Goal: Task Accomplishment & Management: Manage account settings

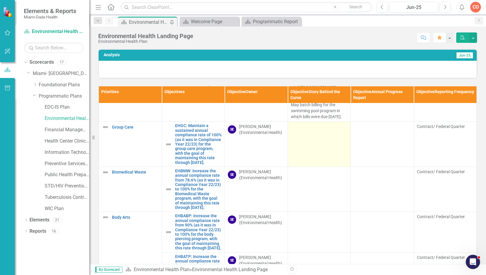
click at [297, 150] on td at bounding box center [319, 144] width 63 height 45
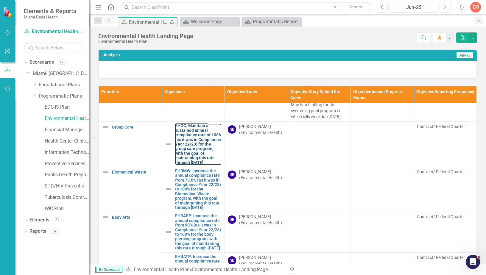
drag, startPoint x: 195, startPoint y: 161, endPoint x: 31, endPoint y: 124, distance: 168.4
click at [195, 162] on link "EHGC: Maintain a sustained annual compliance rate of 100% (as it was in Complia…" at bounding box center [198, 144] width 47 height 41
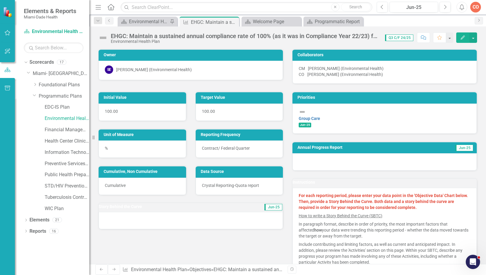
click at [464, 35] on icon "Edit" at bounding box center [462, 37] width 5 height 4
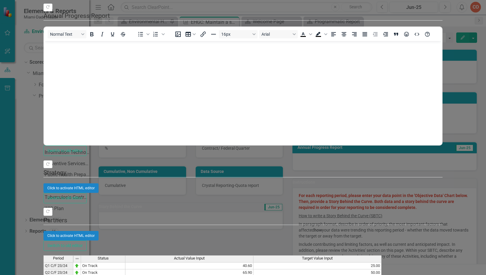
type textarea "74.7"
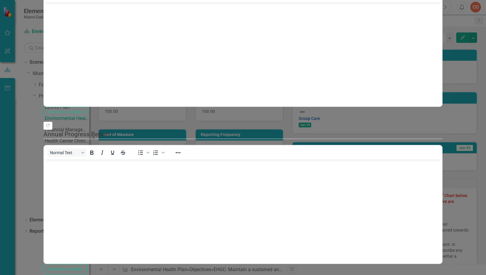
drag, startPoint x: 89, startPoint y: 15, endPoint x: 238, endPoint y: 38, distance: 150.3
click at [89, 15] on body "Rich Text Area. Press ALT-0 for help." at bounding box center [243, 46] width 398 height 89
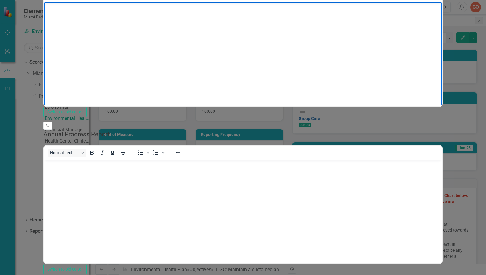
click at [56, 10] on p "Rich Text Area. Press ALT-0 for help." at bounding box center [243, 7] width 395 height 7
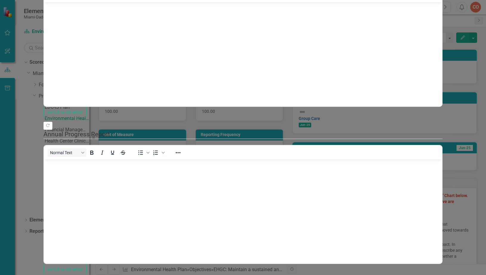
drag, startPoint x: 79, startPoint y: 33, endPoint x: 79, endPoint y: 27, distance: 6.3
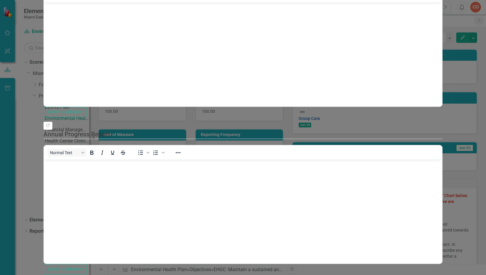
click at [109, 37] on body "Rich Text Area. Press ALT-0 for help." at bounding box center [243, 46] width 398 height 89
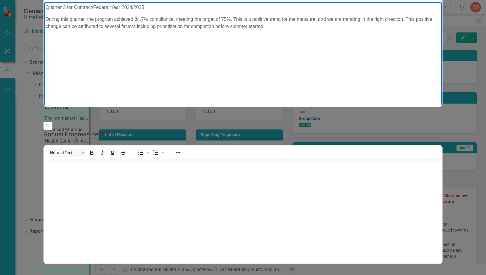
click at [87, 57] on body "Quarter 3 for Contract/Federal Year 2024/2025 During this quarter, the program …" at bounding box center [243, 46] width 398 height 89
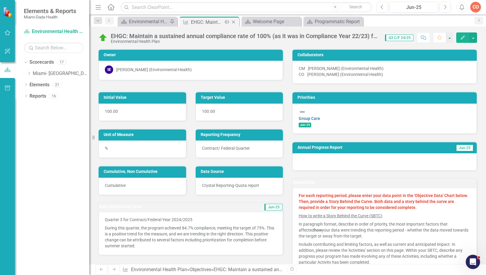
click at [232, 21] on icon at bounding box center [233, 22] width 3 height 3
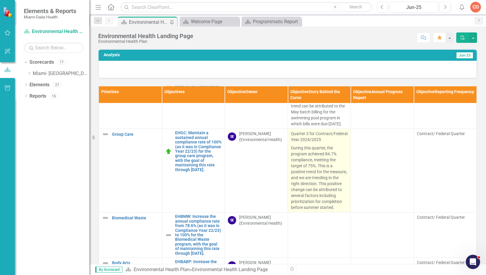
scroll to position [238, 0]
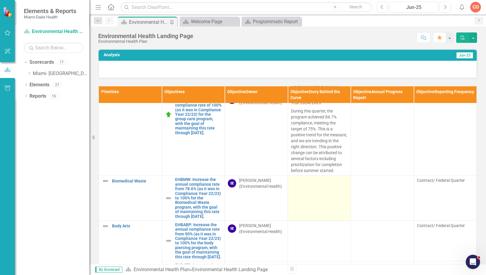
click at [327, 209] on td at bounding box center [319, 198] width 63 height 45
click at [337, 208] on td at bounding box center [319, 198] width 63 height 45
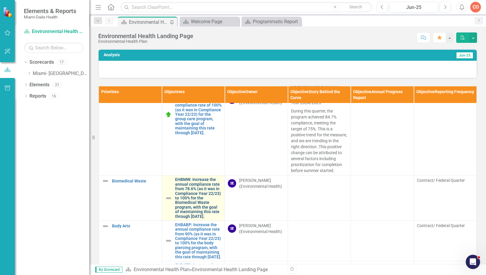
click at [191, 196] on link "EHBMW: Increase the annual compliance rate from 78.6% (as it was in Compliance …" at bounding box center [198, 198] width 47 height 41
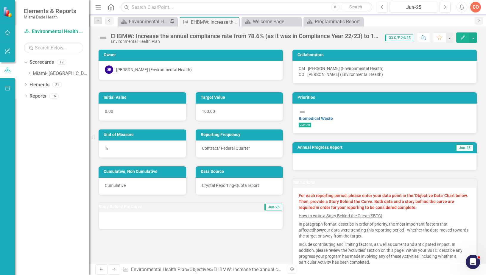
click at [465, 38] on icon "Edit" at bounding box center [462, 37] width 5 height 4
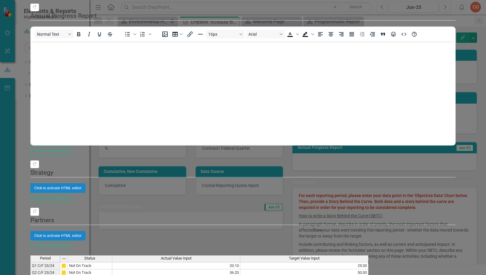
type textarea "69.6"
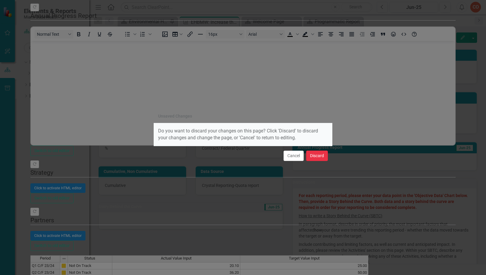
click at [320, 155] on button "Discard" at bounding box center [317, 156] width 22 height 10
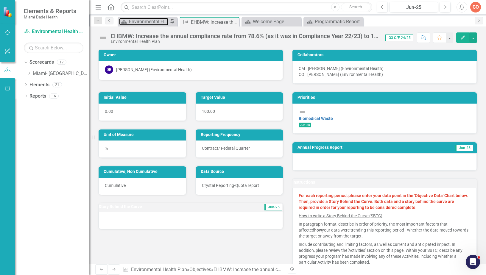
drag, startPoint x: 148, startPoint y: 22, endPoint x: 209, endPoint y: 85, distance: 87.2
click at [148, 22] on div "Environmental Health Landing Page" at bounding box center [148, 21] width 39 height 7
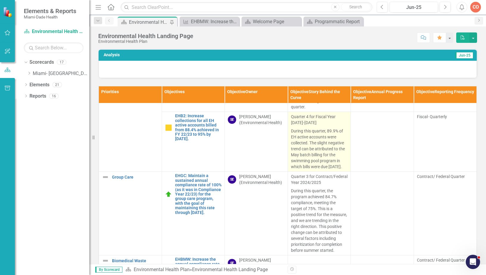
scroll to position [149, 0]
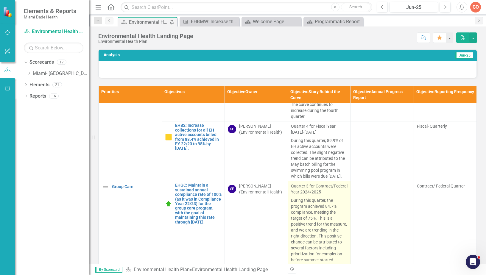
click at [300, 210] on p "During this quarter, the program achieved 84.7% compliance, meeting the target …" at bounding box center [319, 229] width 57 height 67
click at [317, 231] on p "During this quarter, the program achieved 84.7% compliance, meeting the target …" at bounding box center [319, 229] width 57 height 67
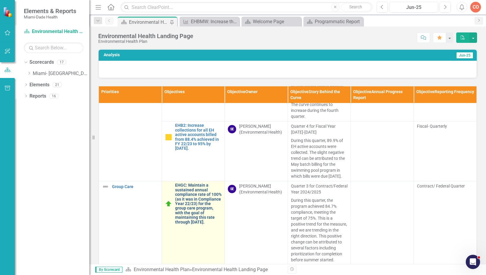
click at [203, 196] on link "EHGC: Maintain a sustained annual compliance rate of 100% (as it was in Complia…" at bounding box center [198, 203] width 47 height 41
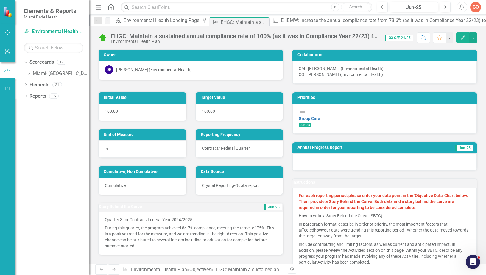
click at [461, 40] on button "Edit" at bounding box center [462, 37] width 13 height 10
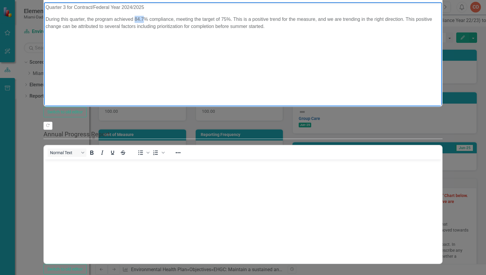
drag, startPoint x: 144, startPoint y: 18, endPoint x: 136, endPoint y: 20, distance: 8.8
click at [136, 20] on p "During this quarter, the program achieved 84.7% compliance, meeting the target …" at bounding box center [243, 23] width 395 height 14
drag, startPoint x: 192, startPoint y: 19, endPoint x: 178, endPoint y: 20, distance: 14.3
click at [178, 20] on p "During this quarter, the program achieved 78.3% compliance, meeting the target …" at bounding box center [243, 23] width 395 height 14
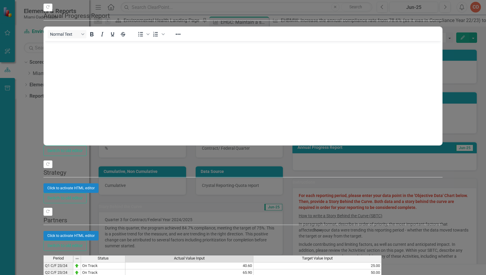
type textarea "78.3"
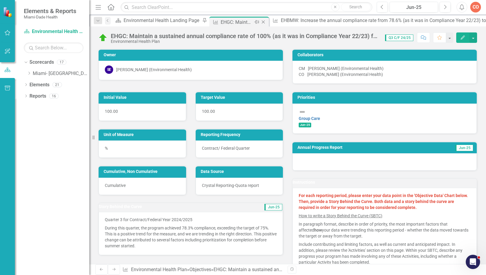
click at [260, 22] on icon "Close" at bounding box center [263, 22] width 6 height 5
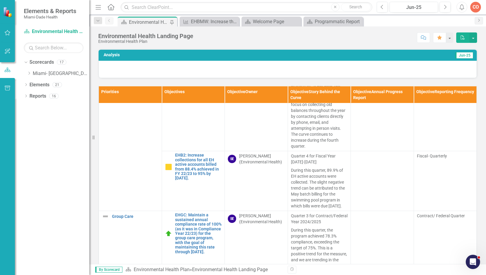
scroll to position [268, 0]
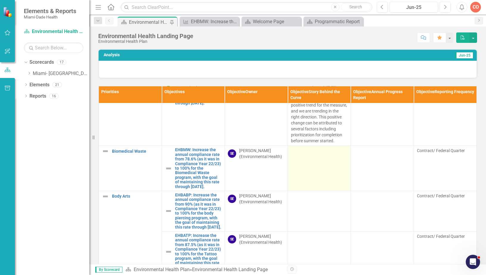
click at [309, 185] on td at bounding box center [319, 168] width 63 height 45
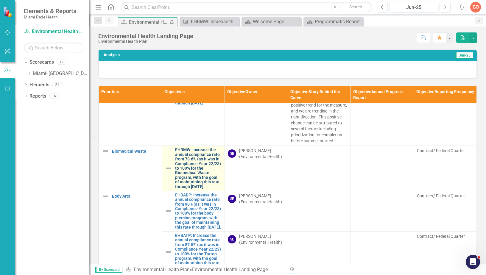
click at [189, 180] on link "EHBMW: Increase the annual compliance rate from 78.6% (as it was in Compliance …" at bounding box center [198, 168] width 47 height 41
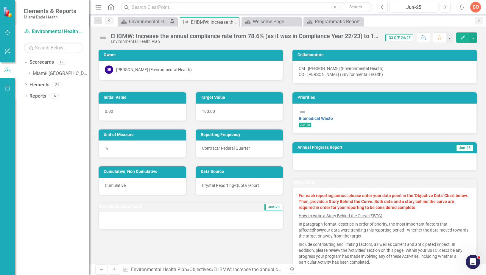
click at [463, 35] on icon "Edit" at bounding box center [462, 37] width 5 height 4
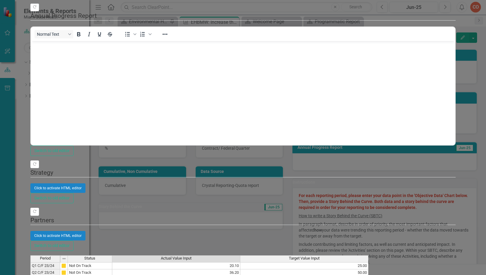
type textarea "69.6"
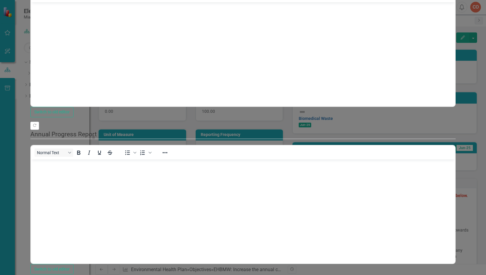
click at [92, 62] on body "Rich Text Area. Press ALT-0 for help." at bounding box center [243, 46] width 425 height 89
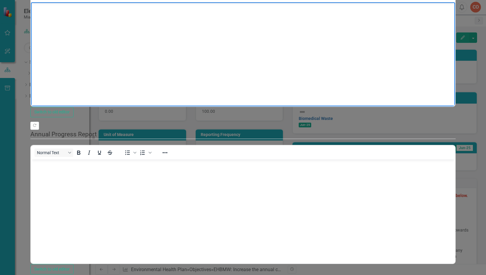
click at [175, 29] on body "Rich Text Area. Press ALT-0 for help." at bounding box center [243, 46] width 425 height 89
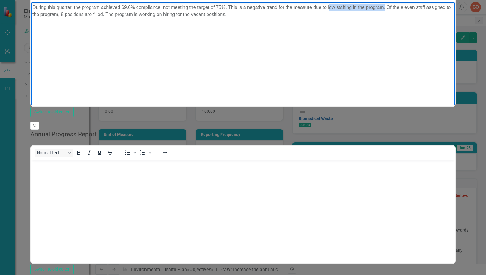
drag, startPoint x: 329, startPoint y: 6, endPoint x: 65, endPoint y: 16, distance: 264.4
click at [65, 16] on p "During this quarter, the program achieved 69.6% compliance, not meeting the tar…" at bounding box center [243, 11] width 422 height 14
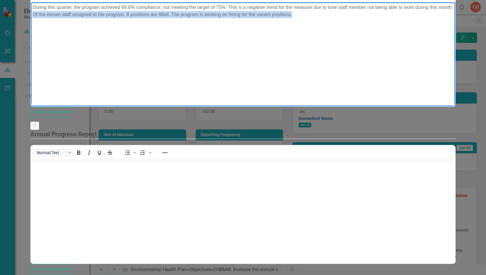
drag, startPoint x: 264, startPoint y: 21, endPoint x: 139, endPoint y: 13, distance: 125.4
click at [139, 13] on p "During this quarter, the program achieved 69.6% compliance, not meeting the tar…" at bounding box center [243, 11] width 422 height 14
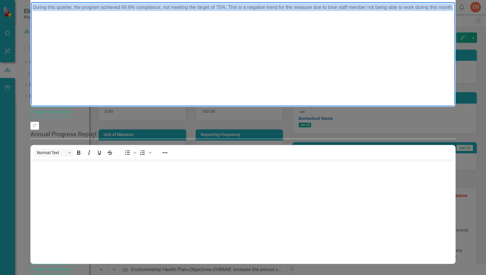
drag, startPoint x: 192, startPoint y: 16, endPoint x: 176, endPoint y: 75, distance: 61.4
click at [31, 5] on html "During this quarter, the program achieved 69.6% compliance, not meeting the tar…" at bounding box center [243, 46] width 425 height 89
copy p "During this quarter, the program achieved 69.6% compliance, not meeting the tar…"
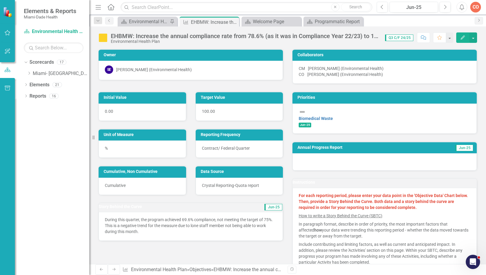
drag, startPoint x: 234, startPoint y: 21, endPoint x: 212, endPoint y: 2, distance: 29.1
click at [0, 0] on icon at bounding box center [0, 0] width 0 height 0
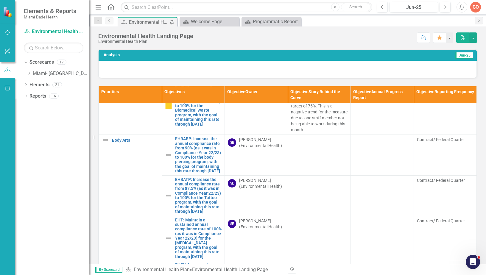
scroll to position [328, 0]
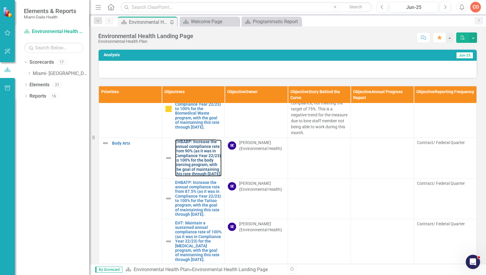
drag, startPoint x: 191, startPoint y: 161, endPoint x: 15, endPoint y: 94, distance: 187.8
click at [191, 161] on link "EHBABP: Increase the annual compliance rate from 90% (as it was in Compliance Y…" at bounding box center [198, 158] width 47 height 37
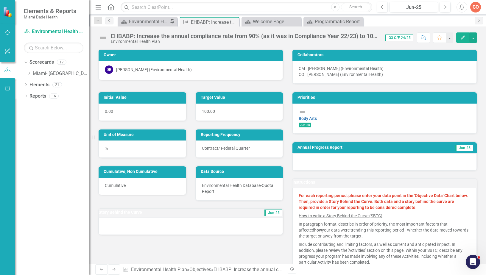
click at [464, 38] on icon "Edit" at bounding box center [462, 37] width 5 height 4
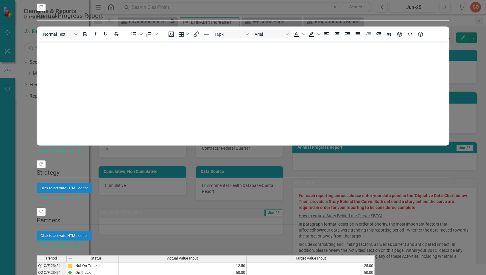
type textarea "77.2"
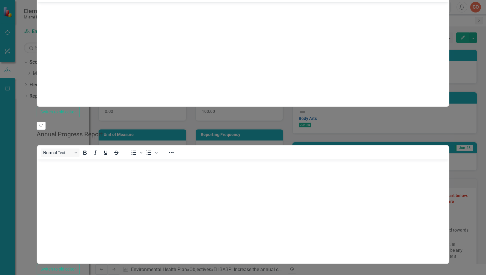
click at [137, 31] on body "Rich Text Area. Press ALT-0 for help." at bounding box center [243, 46] width 412 height 89
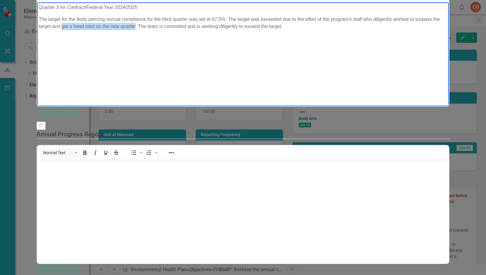
drag, startPoint x: 150, startPoint y: 27, endPoint x: 223, endPoint y: 26, distance: 72.7
click at [223, 26] on p "The target for the body piercing annual compliance for the third quarter was se…" at bounding box center [243, 23] width 409 height 14
click at [219, 33] on body "Quarter 3 for Contract/Federal Year 2024/2025 The target for the body piercing …" at bounding box center [243, 46] width 412 height 89
drag, startPoint x: 344, startPoint y: 27, endPoint x: 181, endPoint y: 90, distance: 174.8
click at [37, 20] on html "Quarter 3 for Contract/Federal Year 2024/2025 The target for the body piercing …" at bounding box center [243, 46] width 412 height 89
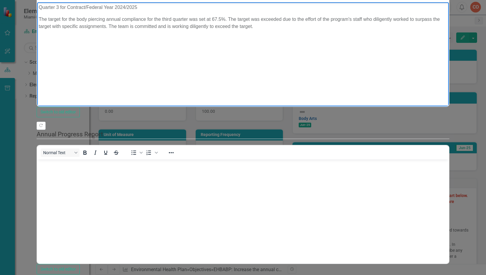
copy p "The target for the body piercing annual compliance for the third quarter was se…"
click at [174, 50] on body "Quarter 3 for Contract/Federal Year 2024/2025 The target for the body piercing …" at bounding box center [243, 46] width 412 height 89
drag, startPoint x: 141, startPoint y: 26, endPoint x: 147, endPoint y: 26, distance: 5.4
click at [147, 26] on p "The target for the body piercing annual compliance for the third quarter was se…" at bounding box center [243, 23] width 409 height 14
click at [192, 27] on p "The target for the body piercing annual compliance for the third quarter was se…" at bounding box center [243, 23] width 409 height 14
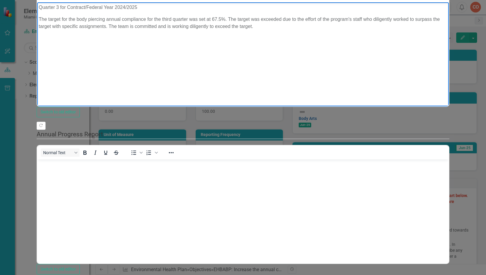
click at [193, 27] on p "The target for the body piercing annual compliance for the third quarter was se…" at bounding box center [243, 23] width 409 height 14
drag, startPoint x: 211, startPoint y: 27, endPoint x: 195, endPoint y: 26, distance: 15.5
click at [195, 26] on p "The target for the body piercing annual compliance for the third quarter was se…" at bounding box center [243, 23] width 409 height 14
click at [196, 26] on p "The target for the body piercing annual compliance for the third quarter was se…" at bounding box center [243, 23] width 409 height 14
drag, startPoint x: 196, startPoint y: 26, endPoint x: 255, endPoint y: 25, distance: 59.0
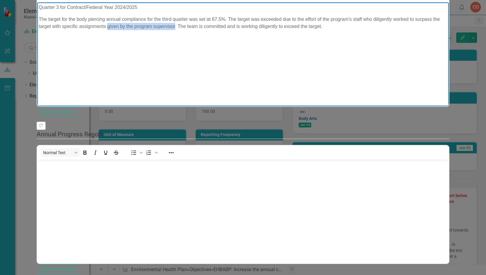
click at [255, 25] on p "The target for the body piercing annual compliance for the third quarter was se…" at bounding box center [243, 23] width 409 height 14
copy p "given by the program supervisor"
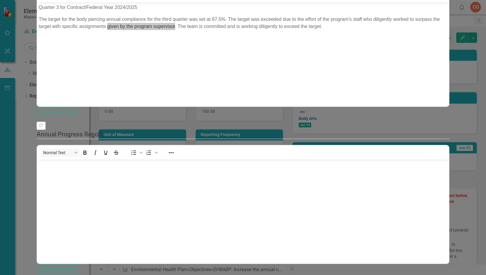
drag, startPoint x: 465, startPoint y: 270, endPoint x: 185, endPoint y: 221, distance: 284.6
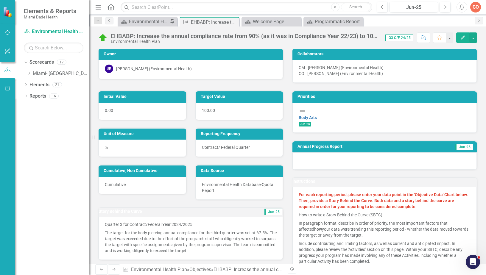
scroll to position [0, 0]
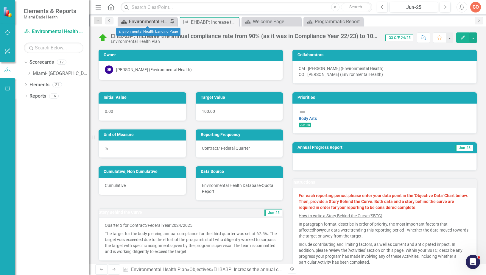
click at [147, 22] on div "Environmental Health Landing Page" at bounding box center [148, 21] width 39 height 7
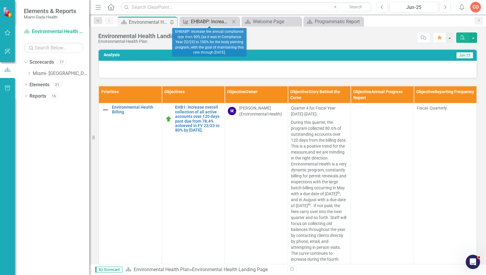
click at [205, 21] on div "EHBABP: Increase the annual compliance rate from 90% (as it was in Compliance Y…" at bounding box center [210, 21] width 39 height 7
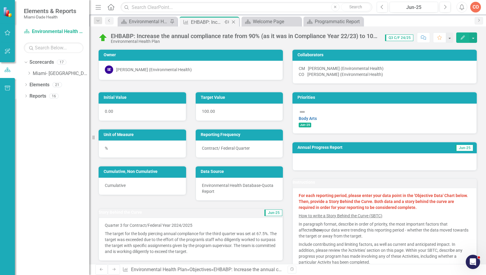
click at [233, 21] on icon "Close" at bounding box center [234, 22] width 6 height 5
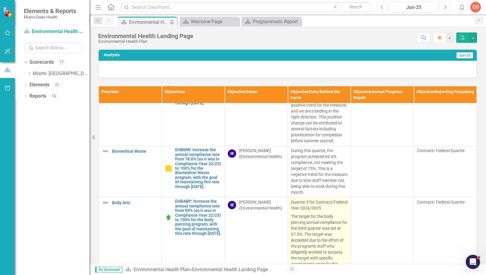
scroll to position [209, 0]
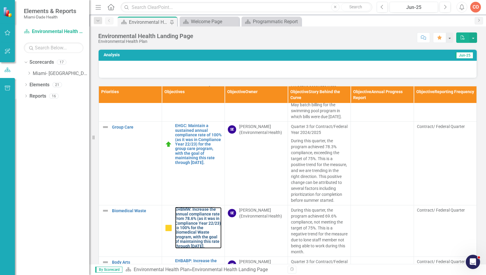
drag, startPoint x: 192, startPoint y: 231, endPoint x: 0, endPoint y: 194, distance: 195.3
click at [192, 231] on link "EHBMW: Increase the annual compliance rate from 78.6% (as it was in Compliance …" at bounding box center [198, 227] width 47 height 41
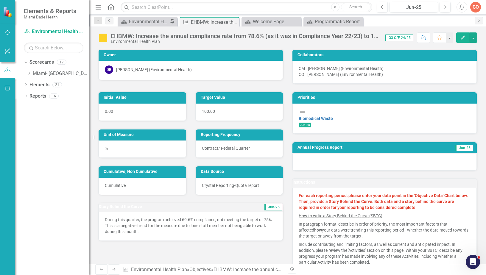
click at [464, 35] on icon "button" at bounding box center [463, 37] width 4 height 4
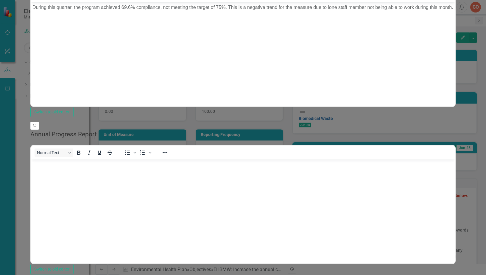
click at [32, 7] on p "During this quarter, the program achieved 69.6% compliance, not meeting the tar…" at bounding box center [243, 7] width 422 height 7
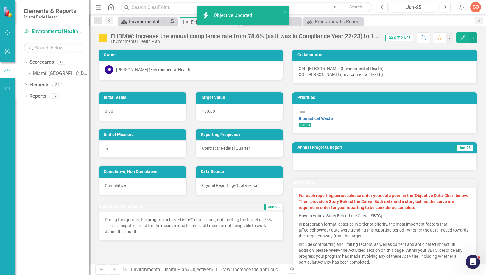
click at [147, 19] on div "Environmental Health Landing Page" at bounding box center [148, 21] width 39 height 7
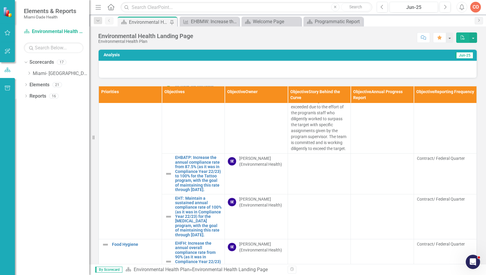
scroll to position [417, 0]
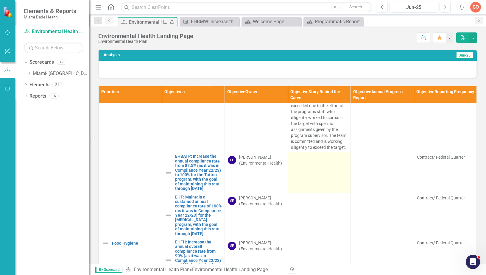
click at [312, 190] on td at bounding box center [319, 173] width 63 height 41
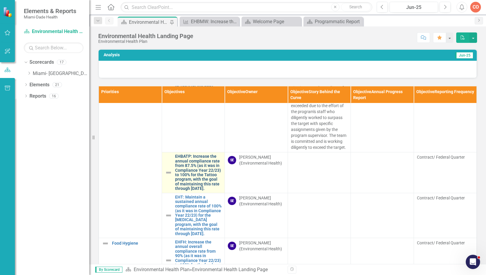
click at [202, 184] on link "EHBATP: Increase the annual compliance rate from 87.5% (as it was in Compliance…" at bounding box center [198, 172] width 47 height 37
